Goal: Information Seeking & Learning: Learn about a topic

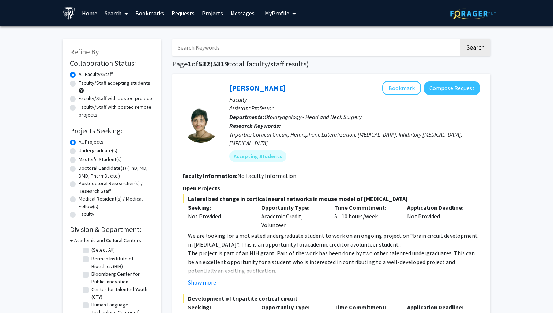
click at [116, 14] on link "Search" at bounding box center [116, 13] width 31 height 26
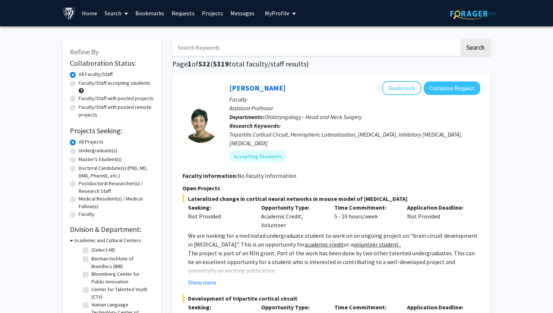
click at [81, 153] on label "Undergraduate(s)" at bounding box center [98, 151] width 39 height 8
click at [81, 152] on input "Undergraduate(s)" at bounding box center [81, 149] width 5 height 5
radio input "true"
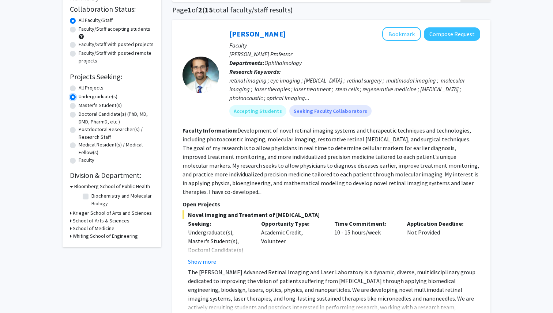
scroll to position [58, 0]
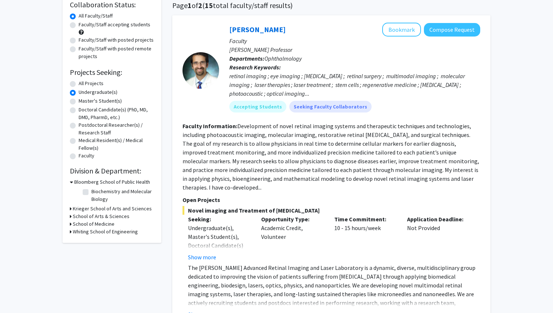
click at [91, 226] on h3 "School of Medicine" at bounding box center [94, 224] width 42 height 8
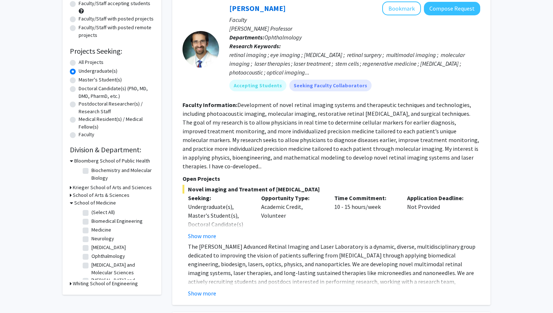
scroll to position [81, 0]
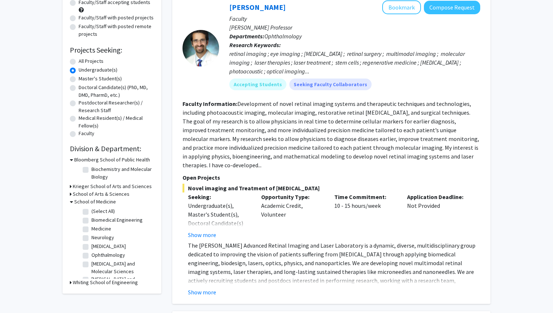
click at [94, 247] on label "[MEDICAL_DATA]" at bounding box center [108, 247] width 34 height 8
click at [94, 247] on input "[MEDICAL_DATA]" at bounding box center [93, 245] width 5 height 5
checkbox input "true"
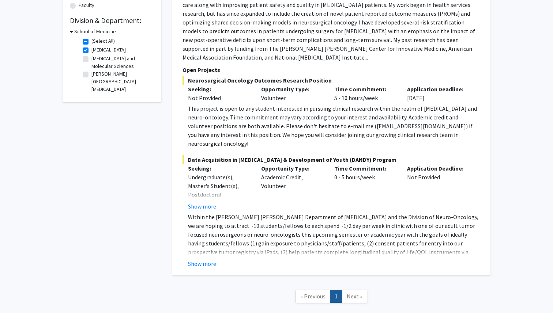
scroll to position [211, 0]
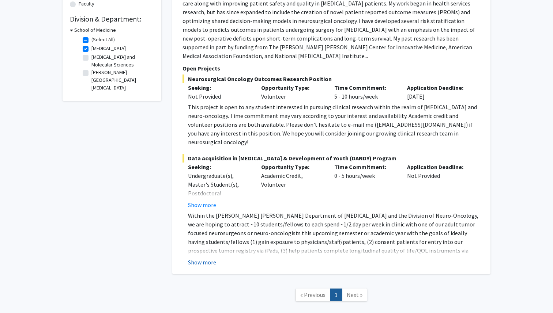
click at [207, 258] on button "Show more" at bounding box center [202, 262] width 28 height 9
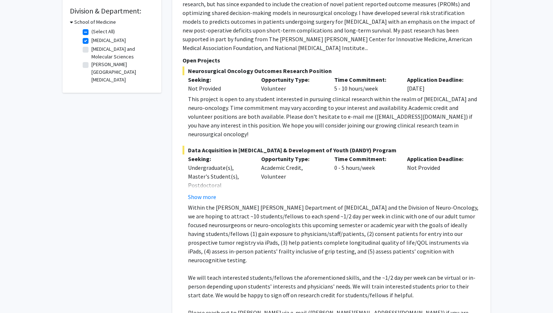
scroll to position [218, 0]
click at [365, 106] on div "This project is open to any student interested in pursuing clinical research wi…" at bounding box center [334, 117] width 292 height 44
click at [356, 109] on div "This project is open to any student interested in pursuing clinical research wi…" at bounding box center [334, 117] width 292 height 44
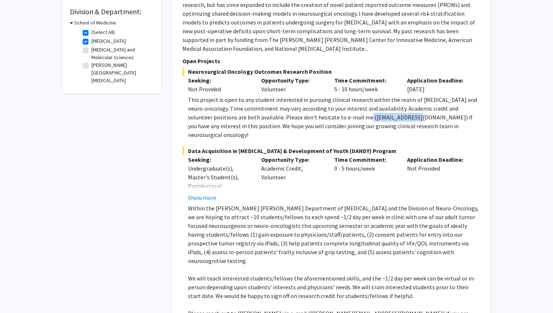
drag, startPoint x: 344, startPoint y: 109, endPoint x: 395, endPoint y: 109, distance: 50.8
click at [395, 109] on div "This project is open to any student interested in pursuing clinical research wi…" at bounding box center [334, 117] width 292 height 44
copy div "[EMAIL_ADDRESS][DOMAIN_NAME]"
drag, startPoint x: 334, startPoint y: 62, endPoint x: 189, endPoint y: 66, distance: 145.2
click at [189, 67] on span "Neurosurgical Oncology Outcomes Research Position" at bounding box center [331, 71] width 298 height 9
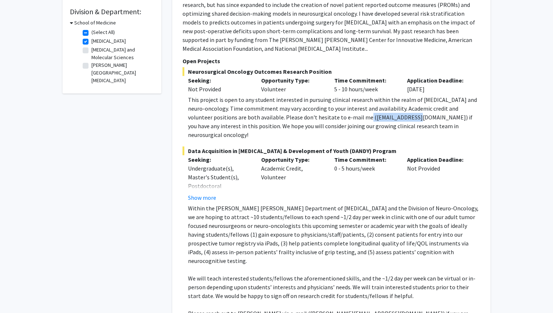
copy span "Neurosurgical Oncology Outcomes Research Position"
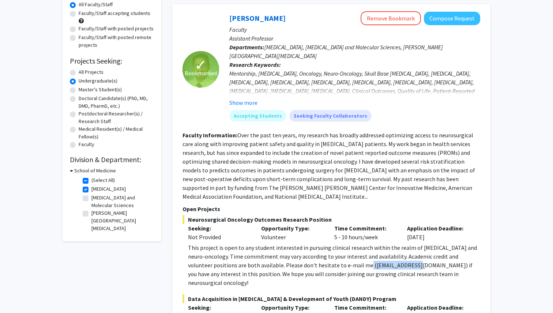
scroll to position [60, 0]
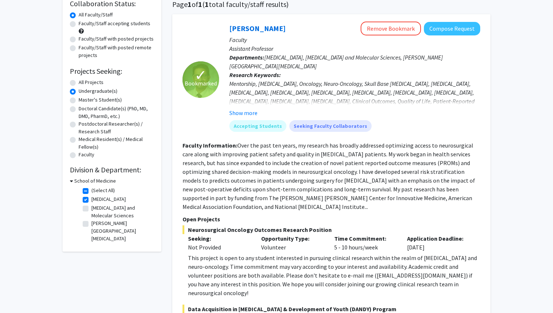
click at [198, 137] on fg-search-faculty "✓ Bookmarked [PERSON_NAME] Remove Bookmark Compose Request Faculty Assistant Pr…" at bounding box center [331, 264] width 298 height 484
click at [91, 202] on label "[MEDICAL_DATA]" at bounding box center [108, 200] width 34 height 8
click at [91, 200] on input "[MEDICAL_DATA]" at bounding box center [93, 198] width 5 height 5
checkbox input "false"
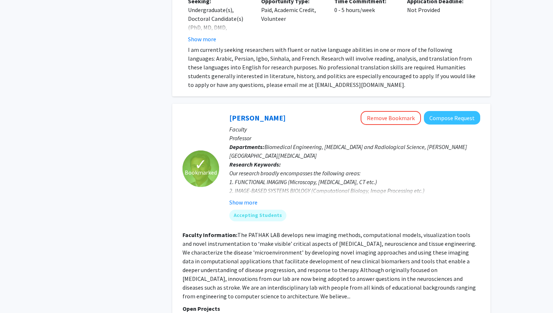
scroll to position [1017, 0]
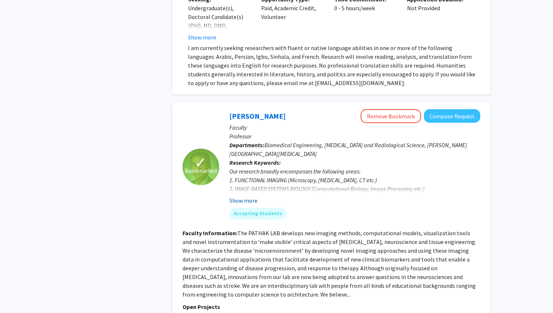
click at [247, 196] on button "Show more" at bounding box center [243, 200] width 28 height 9
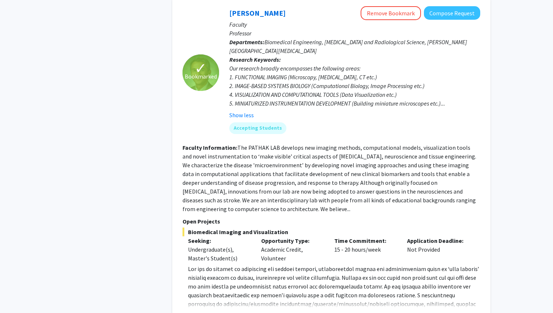
scroll to position [1130, 0]
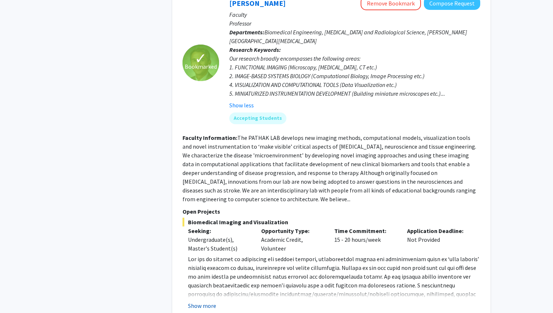
click at [197, 302] on button "Show more" at bounding box center [202, 306] width 28 height 9
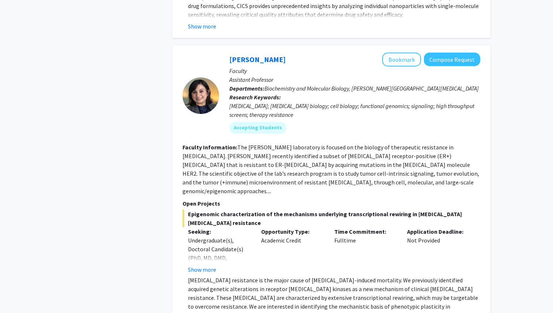
scroll to position [3285, 0]
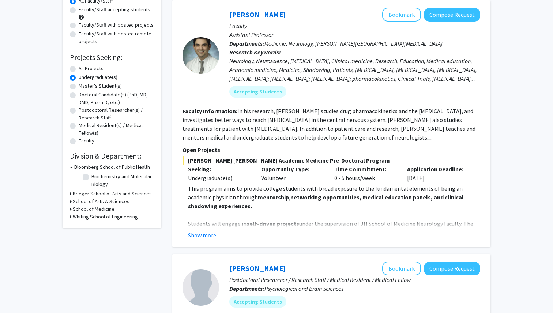
scroll to position [83, 0]
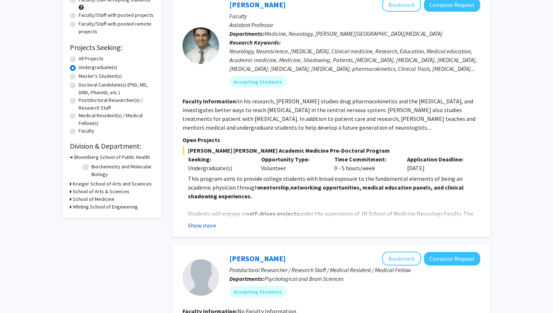
click at [205, 226] on button "Show more" at bounding box center [202, 225] width 28 height 9
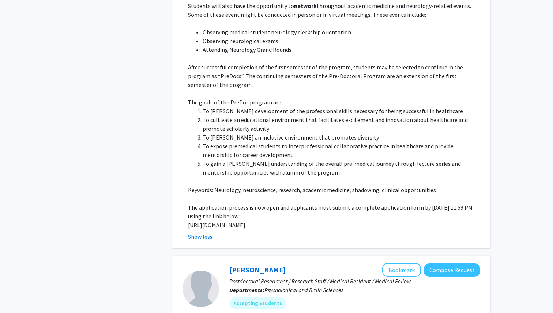
scroll to position [389, 0]
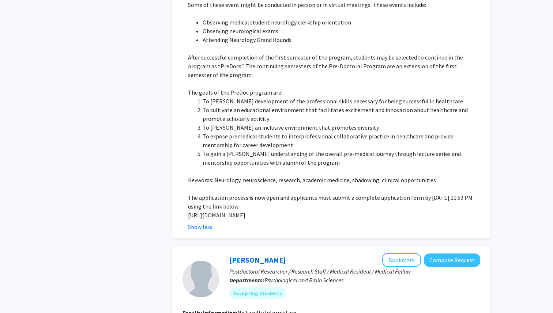
drag, startPoint x: 216, startPoint y: 217, endPoint x: 188, endPoint y: 208, distance: 30.2
click at [188, 211] on p "[URL][DOMAIN_NAME]" at bounding box center [334, 215] width 292 height 9
copy p "[URL][DOMAIN_NAME]"
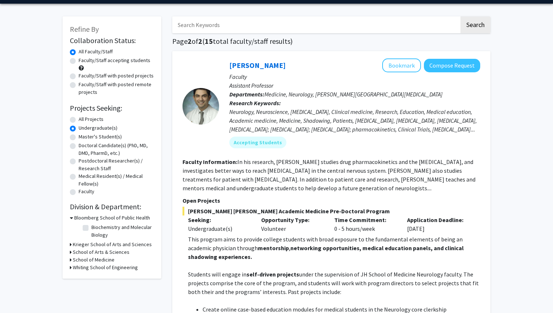
scroll to position [0, 0]
